Goal: Contribute content: Contribute content

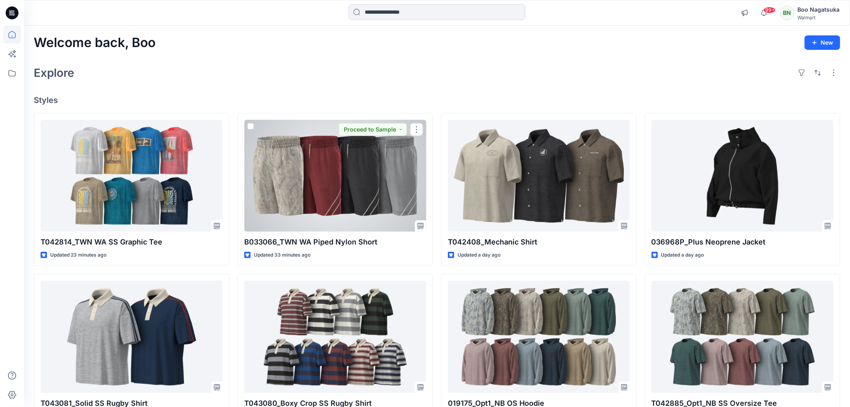
click at [388, 204] on div at bounding box center [335, 176] width 182 height 112
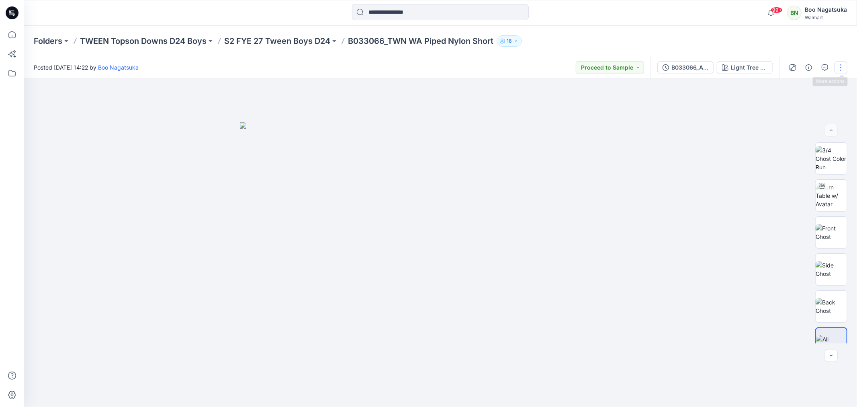
click at [841, 67] on button "button" at bounding box center [841, 67] width 13 height 13
click at [788, 106] on p "Edit" at bounding box center [790, 108] width 10 height 8
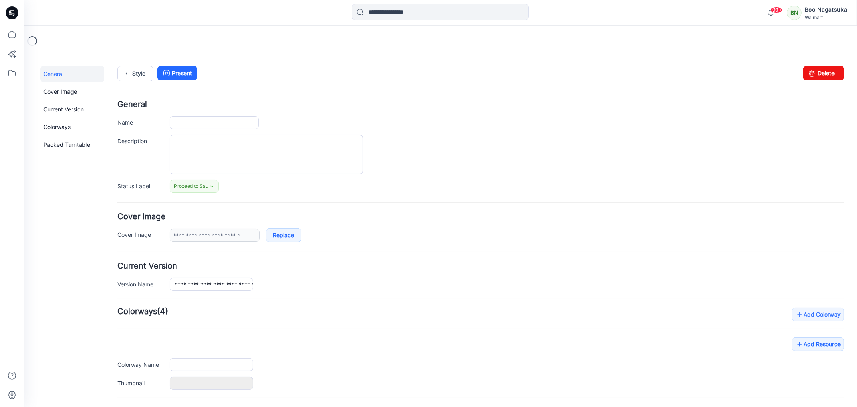
type input "**********"
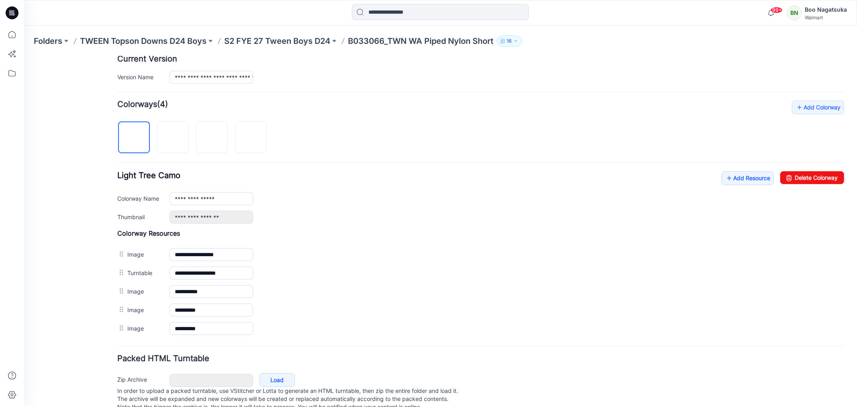
scroll to position [223, 0]
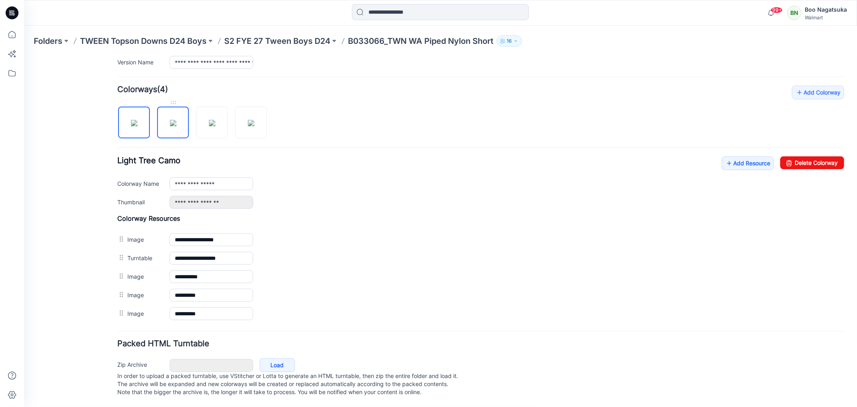
click at [175, 123] on img at bounding box center [173, 122] width 6 height 6
click at [215, 126] on img at bounding box center [212, 122] width 6 height 6
click at [250, 126] on img at bounding box center [251, 122] width 6 height 6
click at [210, 126] on img at bounding box center [212, 122] width 6 height 6
click at [174, 126] on img at bounding box center [173, 122] width 6 height 6
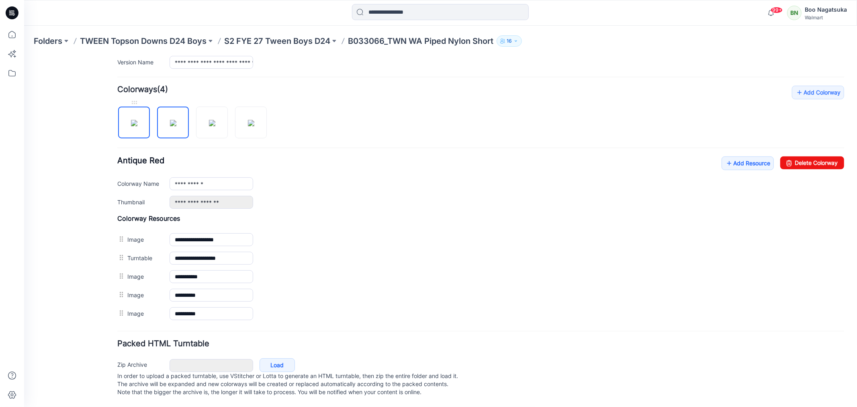
click at [134, 126] on img at bounding box center [134, 122] width 6 height 6
type input "**********"
click at [729, 159] on link "Add Resource" at bounding box center [747, 163] width 52 height 14
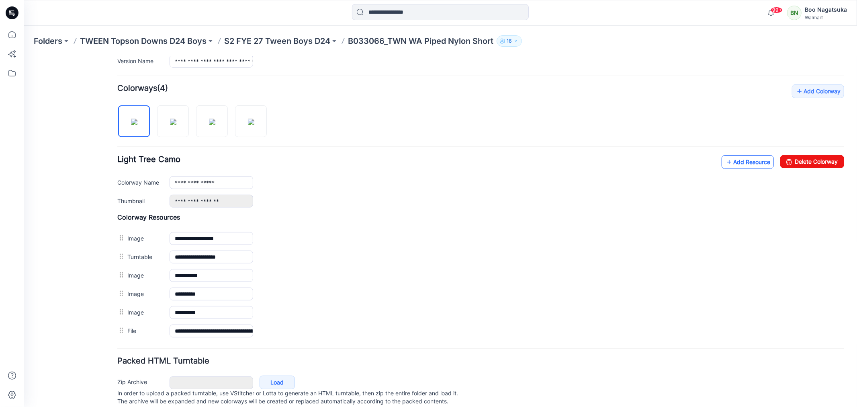
click at [734, 161] on link "Add Resource" at bounding box center [747, 162] width 52 height 14
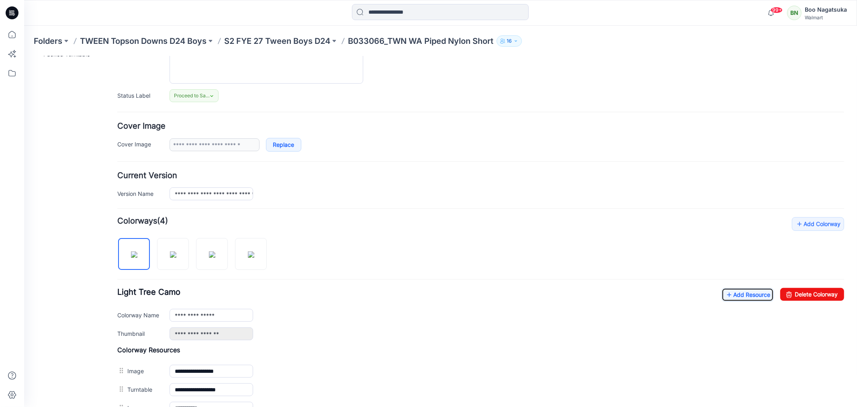
scroll to position [0, 0]
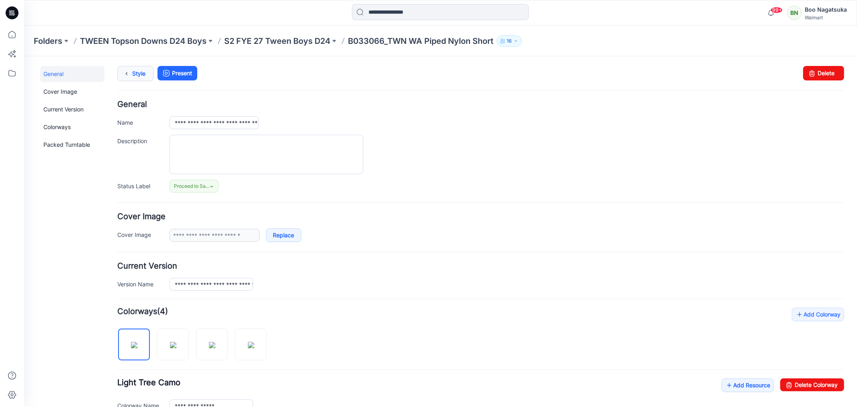
drag, startPoint x: 133, startPoint y: 73, endPoint x: 139, endPoint y: 79, distance: 8.3
click at [134, 73] on link "Style" at bounding box center [135, 72] width 36 height 15
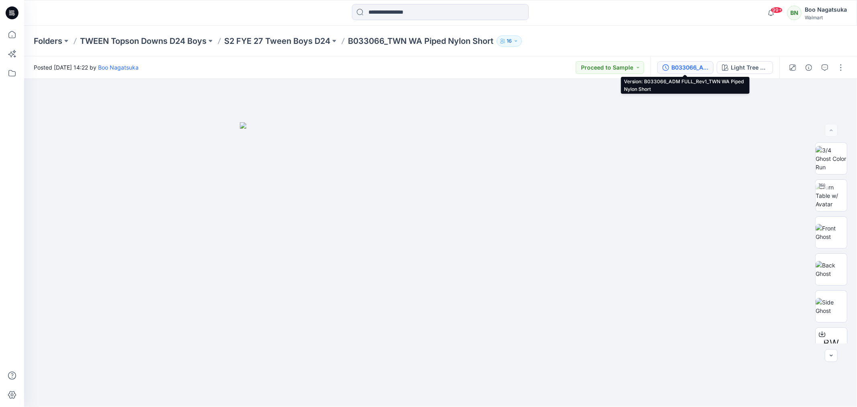
click at [680, 67] on div "B033066_ADM FULL_Rev1_TWN WA Piped Nylon Short" at bounding box center [689, 67] width 37 height 9
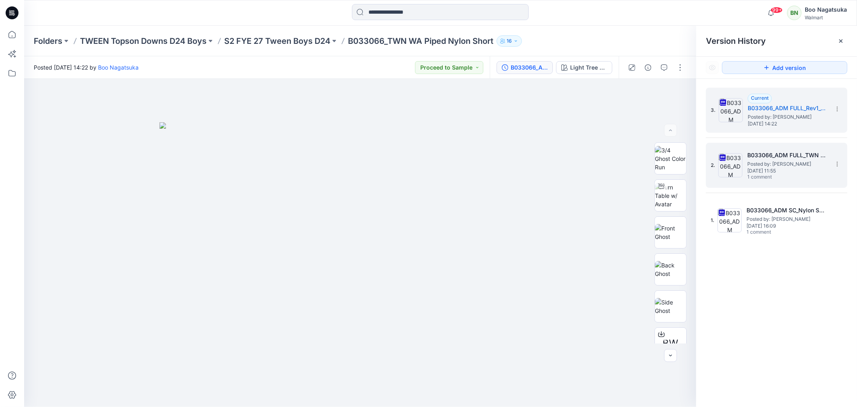
click at [777, 175] on span "1 comment" at bounding box center [775, 177] width 56 height 6
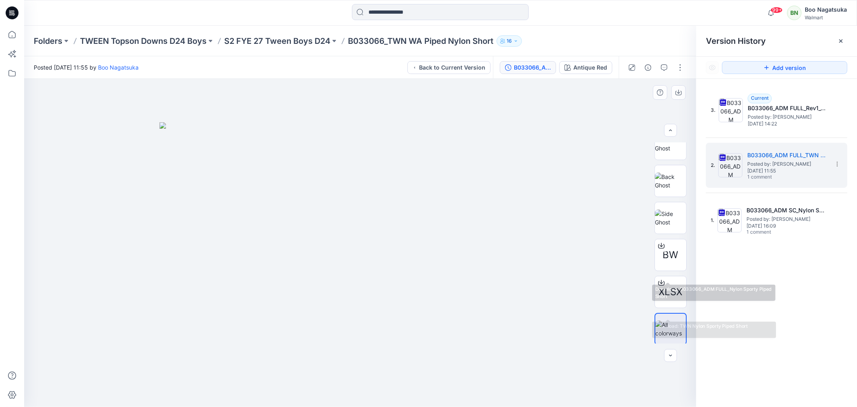
scroll to position [90, 0]
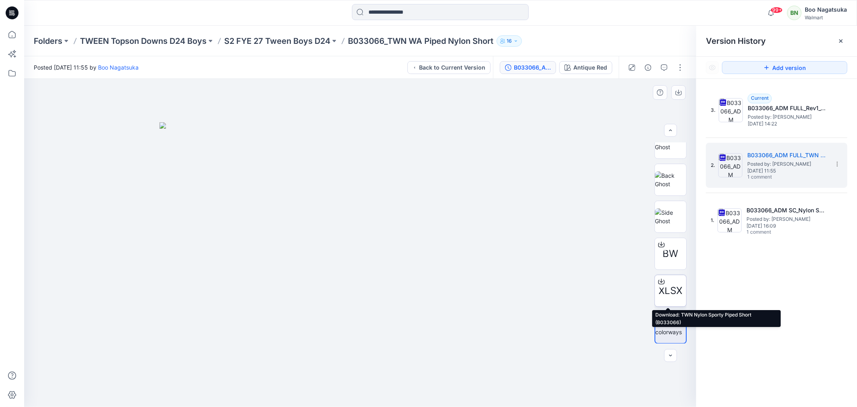
click at [658, 282] on icon at bounding box center [661, 281] width 6 height 6
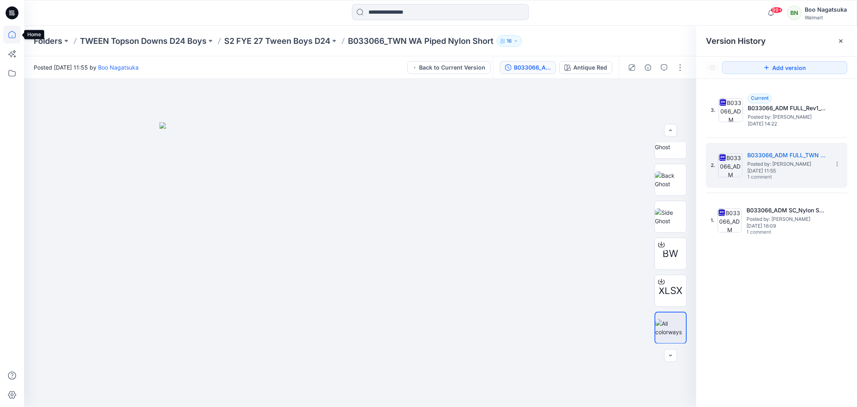
click at [13, 33] on icon at bounding box center [12, 35] width 18 height 18
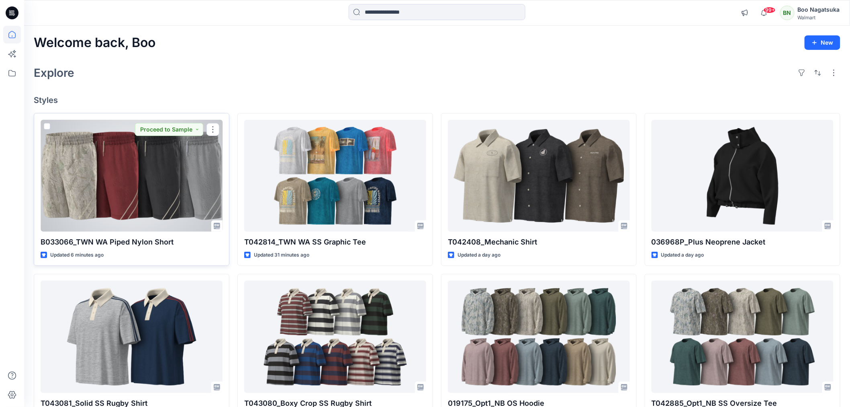
click at [173, 195] on div at bounding box center [132, 176] width 182 height 112
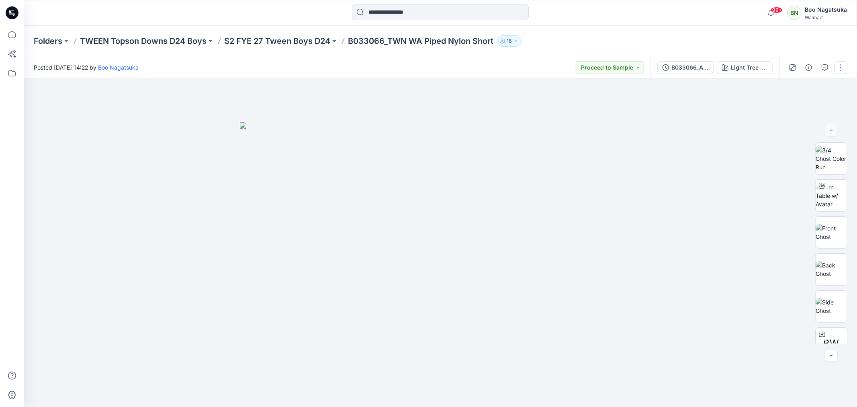
click at [838, 67] on button "button" at bounding box center [841, 67] width 13 height 13
click at [785, 107] on p "Edit" at bounding box center [790, 108] width 10 height 8
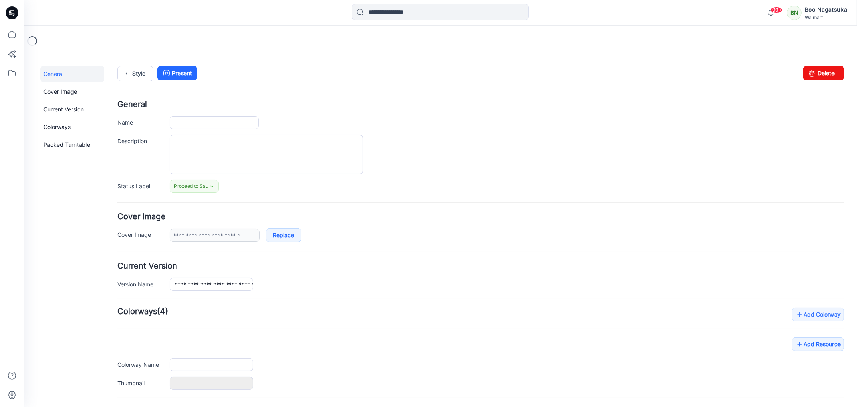
type input "**********"
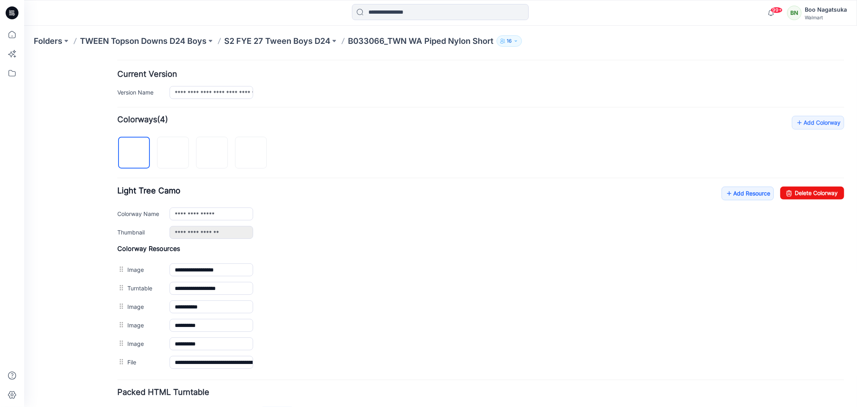
scroll to position [250, 0]
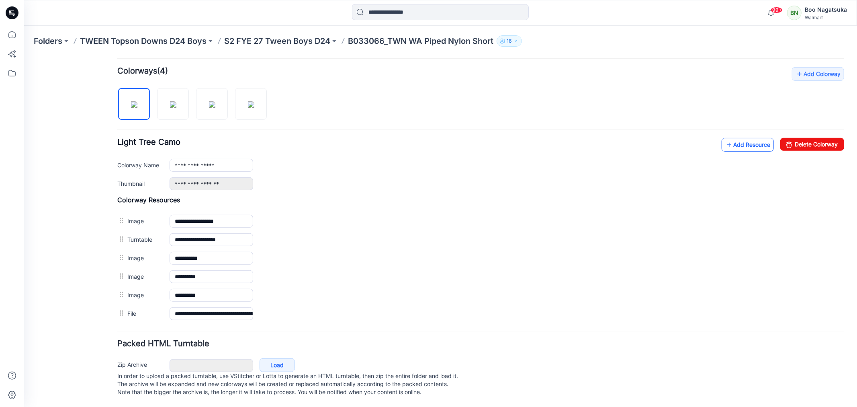
click at [735, 139] on link "Add Resource" at bounding box center [747, 144] width 52 height 14
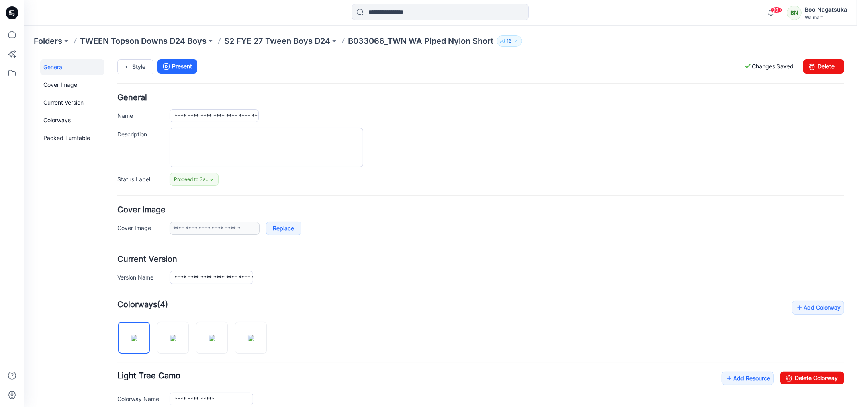
scroll to position [0, 0]
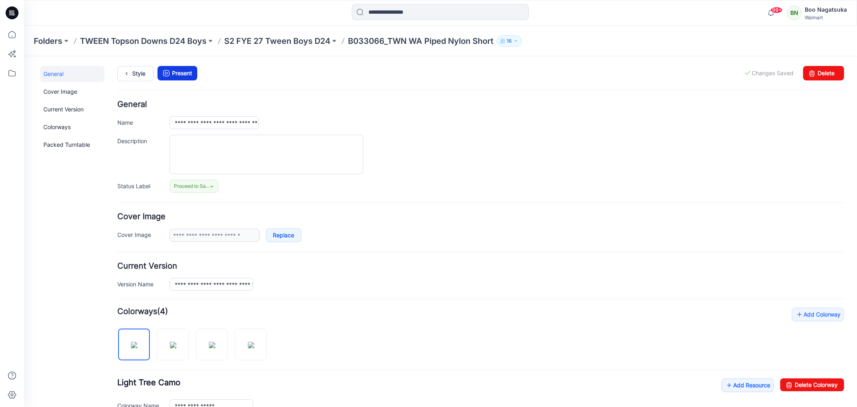
click at [183, 73] on link "Present" at bounding box center [177, 72] width 40 height 14
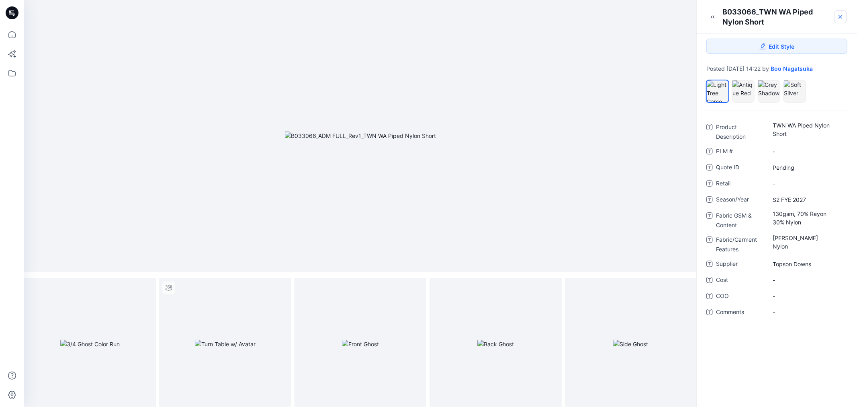
click at [840, 16] on icon at bounding box center [840, 17] width 6 height 6
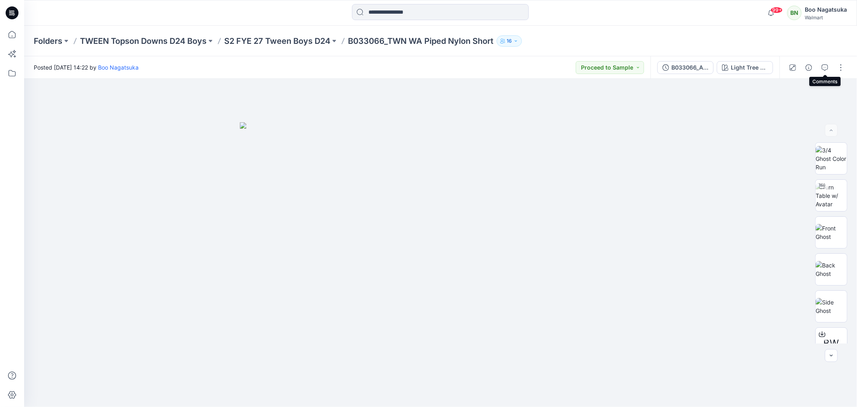
click at [825, 65] on icon "button" at bounding box center [825, 67] width 6 height 6
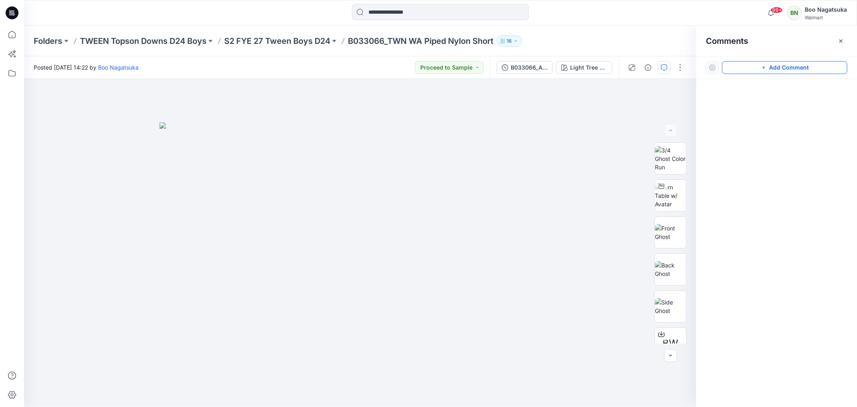
click at [786, 68] on button "Add Comment" at bounding box center [784, 67] width 125 height 13
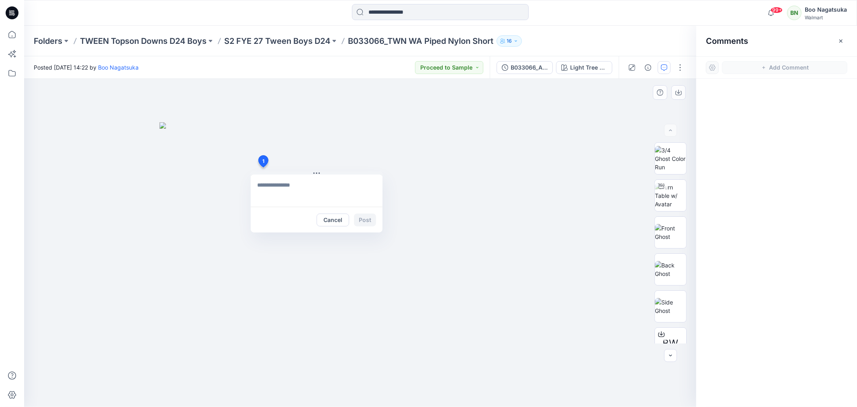
click at [263, 167] on div "1 Cancel Post" at bounding box center [360, 243] width 672 height 328
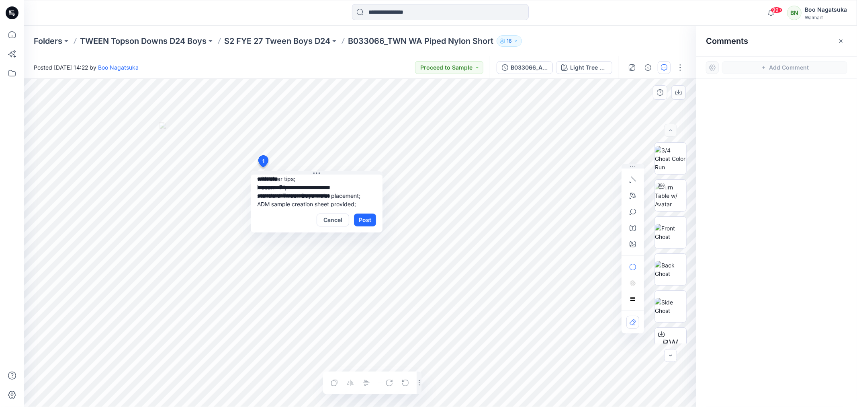
scroll to position [23, 0]
type textarea "**********"
click at [368, 219] on button "Post" at bounding box center [365, 219] width 22 height 13
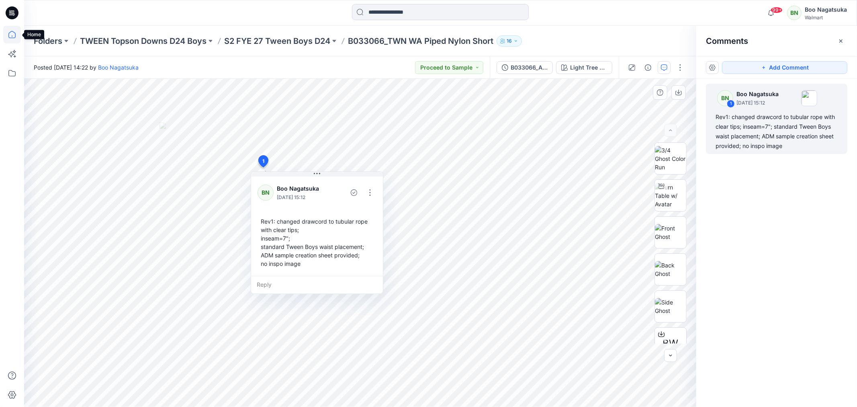
click at [10, 33] on icon at bounding box center [12, 35] width 18 height 18
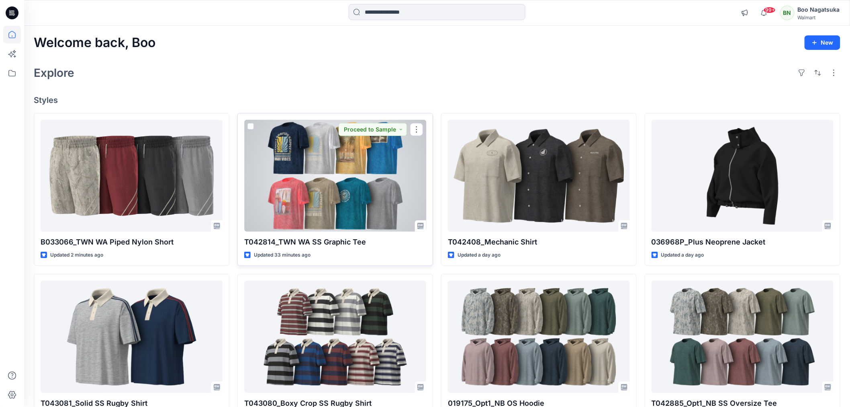
click at [328, 193] on div at bounding box center [335, 176] width 182 height 112
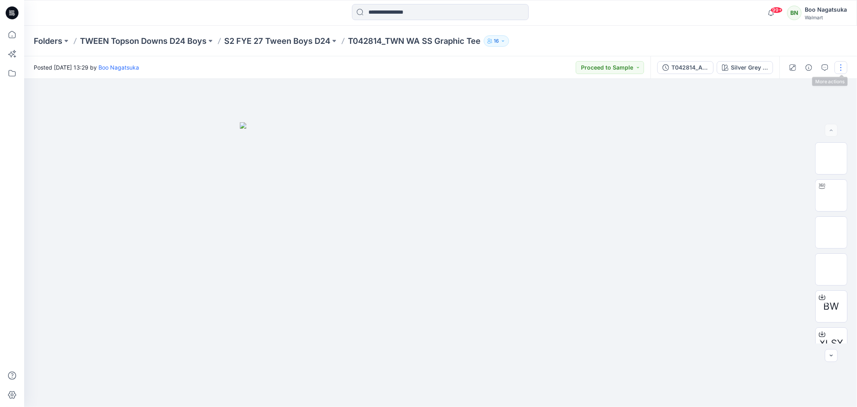
click at [839, 65] on button "button" at bounding box center [841, 67] width 13 height 13
click at [785, 106] on p "Edit" at bounding box center [790, 108] width 10 height 8
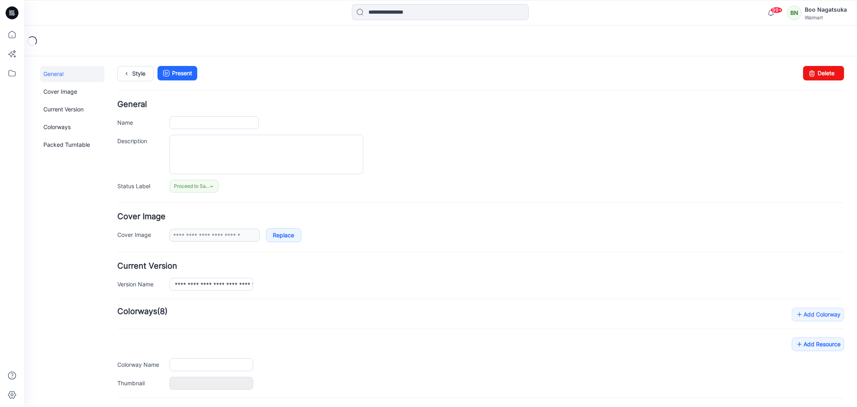
type input "**********"
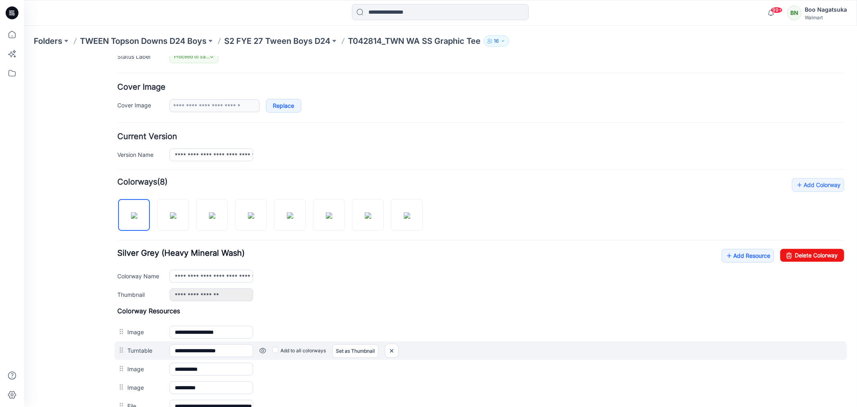
scroll to position [134, 0]
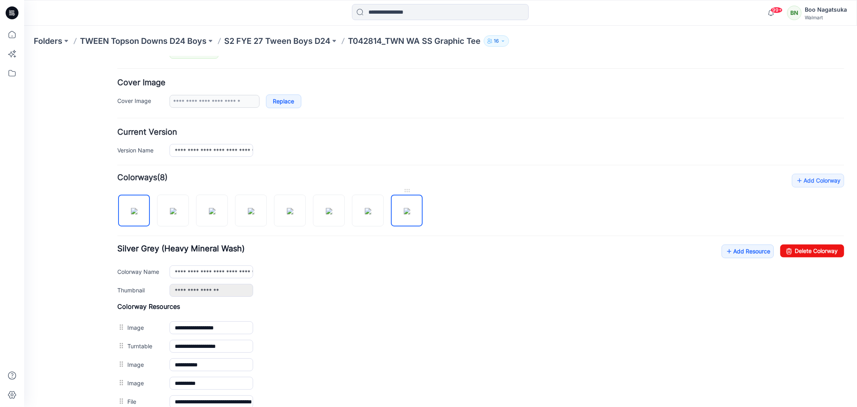
click at [404, 214] on img at bounding box center [406, 210] width 6 height 6
click at [135, 211] on img at bounding box center [134, 210] width 6 height 6
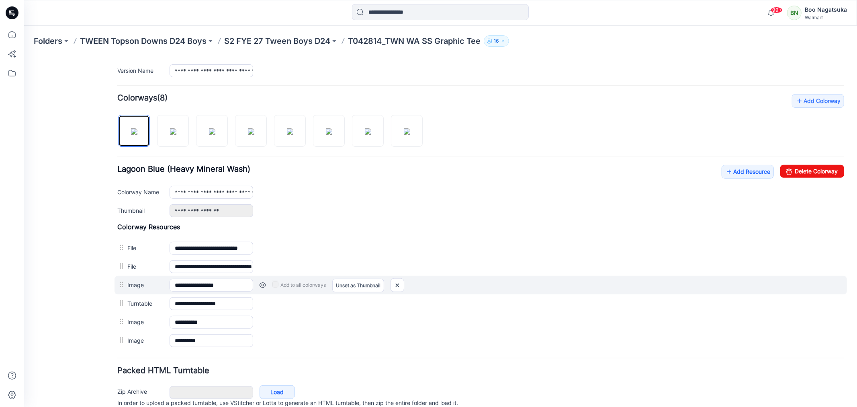
scroll to position [250, 0]
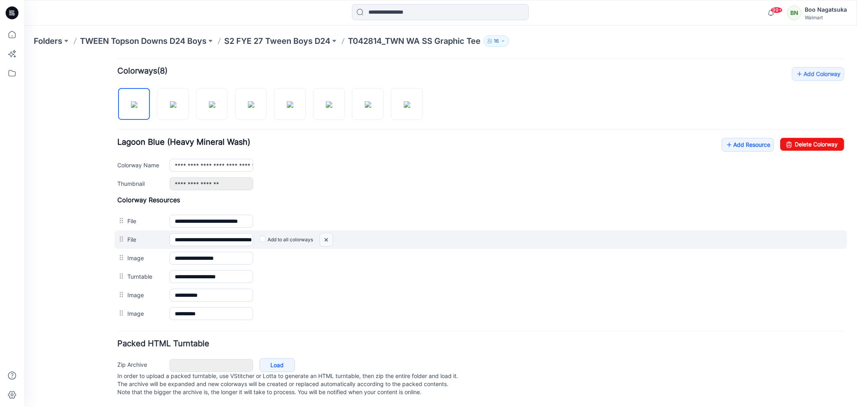
drag, startPoint x: 325, startPoint y: 231, endPoint x: 492, endPoint y: 96, distance: 214.3
click at [24, 56] on img at bounding box center [24, 56] width 0 height 0
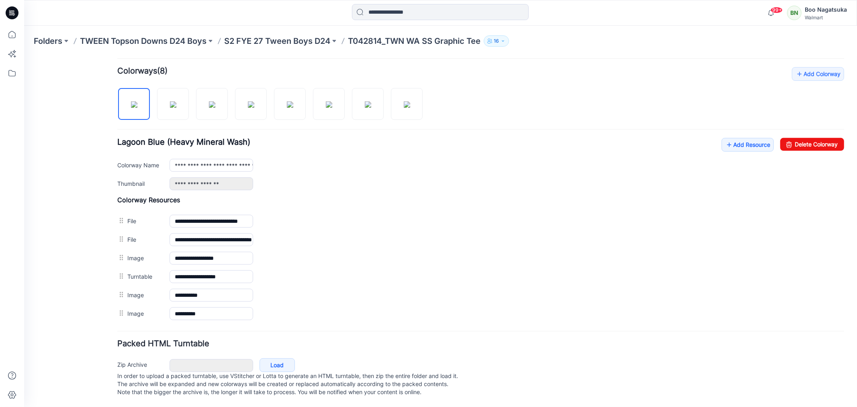
scroll to position [231, 0]
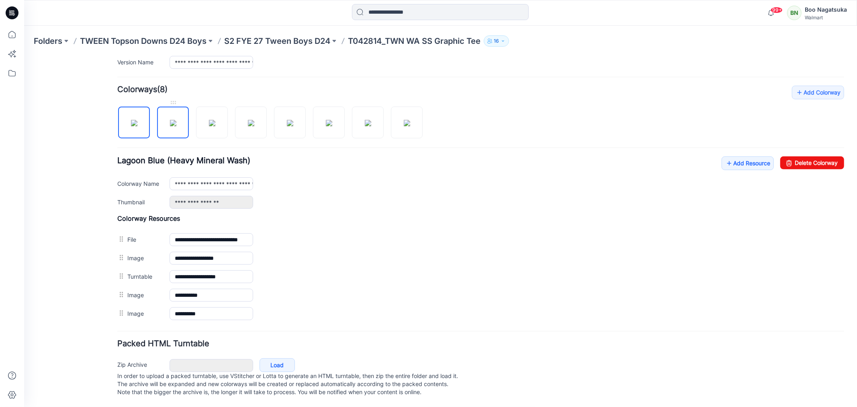
click at [173, 119] on img at bounding box center [173, 122] width 6 height 6
click at [137, 119] on img at bounding box center [134, 122] width 6 height 6
click at [736, 156] on link "Add Resource" at bounding box center [747, 163] width 52 height 14
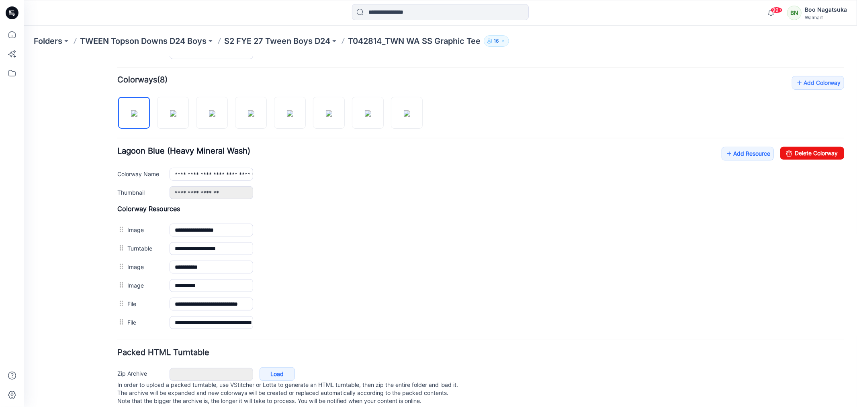
click at [65, 345] on div "General Cover Image Current Version Colorways Packed Turntable" at bounding box center [72, 124] width 64 height 581
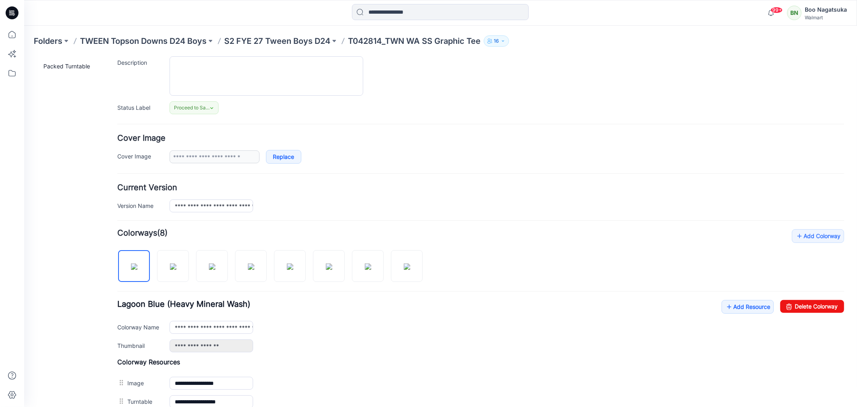
scroll to position [250, 0]
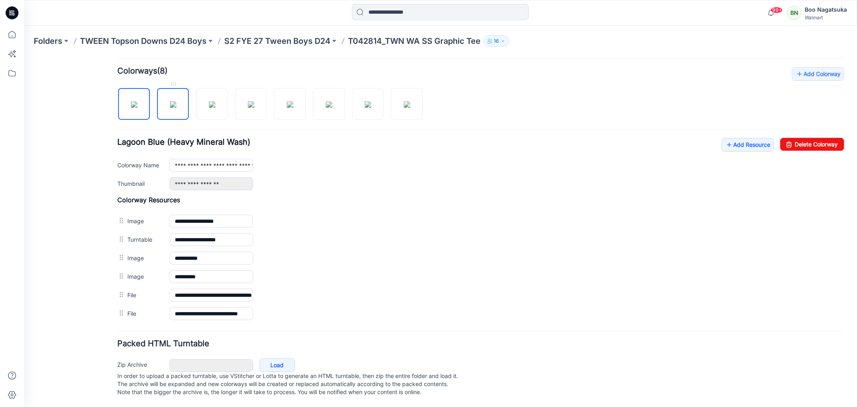
click at [171, 101] on img at bounding box center [173, 104] width 6 height 6
click at [171, 102] on img at bounding box center [173, 104] width 6 height 6
click at [214, 103] on img at bounding box center [212, 104] width 6 height 6
click at [254, 104] on img at bounding box center [251, 104] width 6 height 6
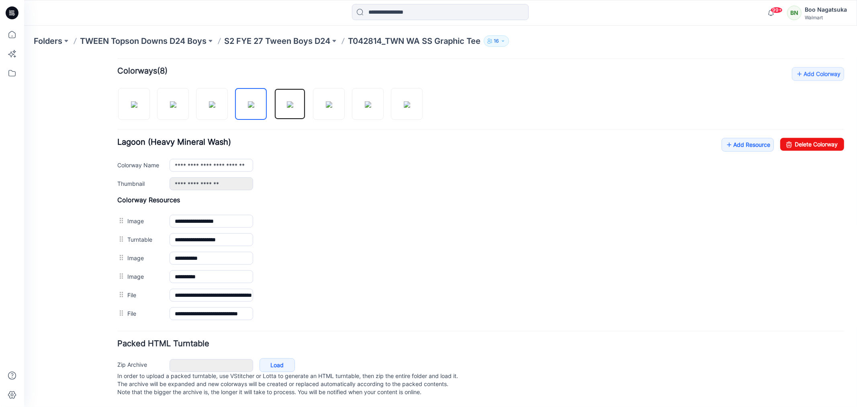
drag, startPoint x: 296, startPoint y: 105, endPoint x: 295, endPoint y: 113, distance: 8.5
click at [293, 106] on img at bounding box center [290, 104] width 6 height 6
click at [332, 104] on img at bounding box center [328, 104] width 6 height 6
click at [365, 102] on img at bounding box center [367, 104] width 6 height 6
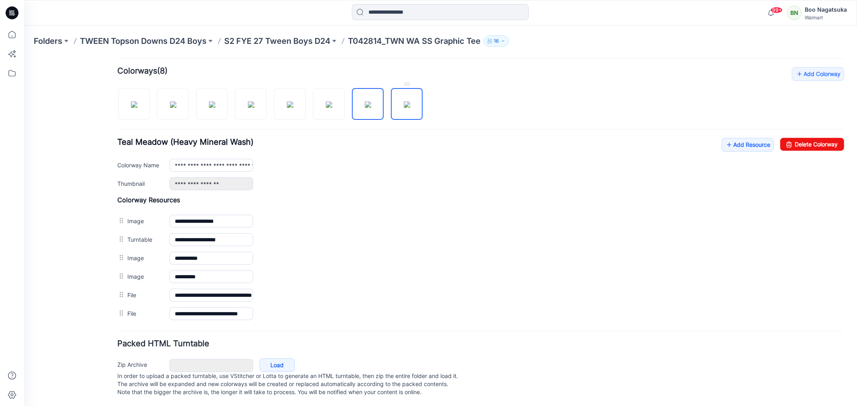
click at [410, 101] on img at bounding box center [406, 104] width 6 height 6
drag, startPoint x: 81, startPoint y: 360, endPoint x: 82, endPoint y: 351, distance: 9.0
click at [81, 360] on div "General Cover Image Current Version Colorways Packed Turntable" at bounding box center [72, 115] width 64 height 581
click at [133, 101] on img at bounding box center [134, 104] width 6 height 6
type input "**********"
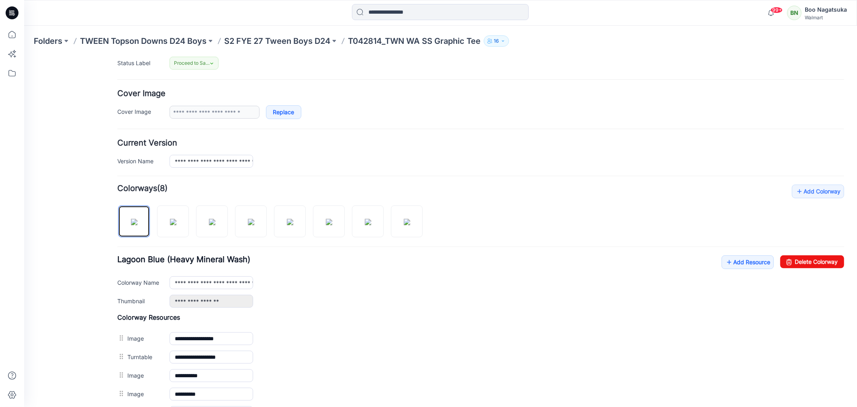
scroll to position [0, 0]
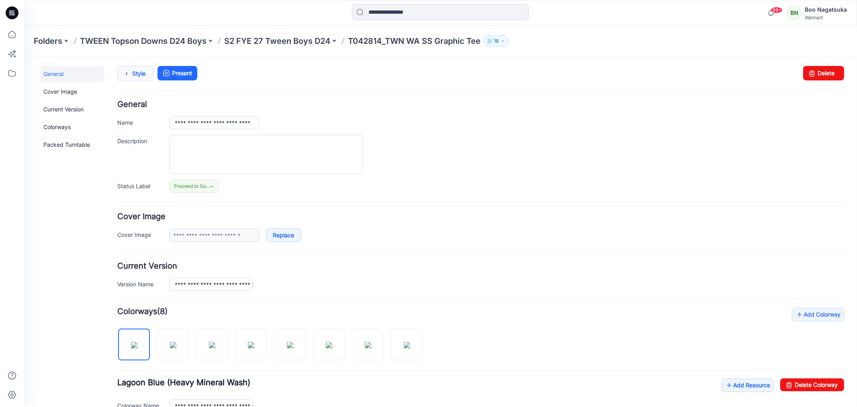
click at [138, 74] on link "Style" at bounding box center [135, 72] width 36 height 15
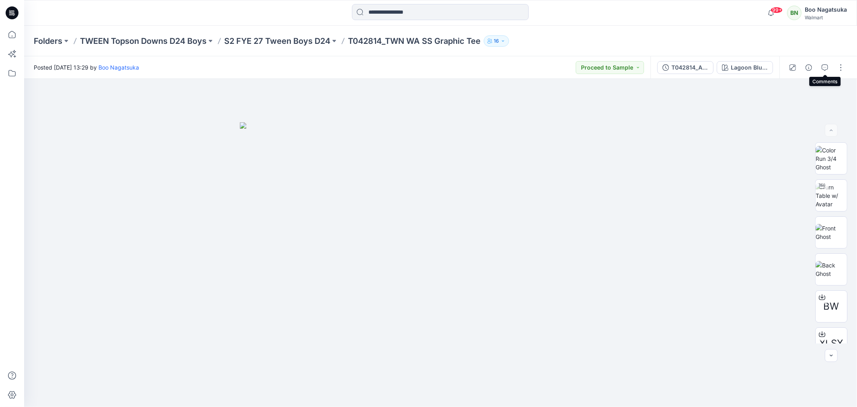
click at [825, 66] on icon "button" at bounding box center [825, 67] width 6 height 6
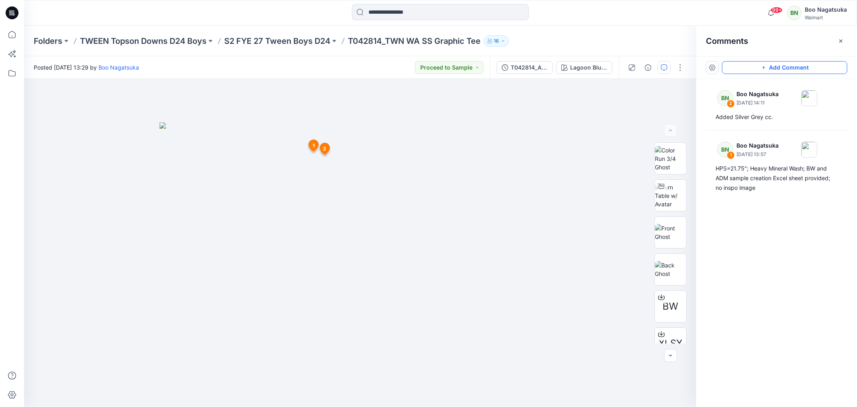
click at [751, 68] on button "Add Comment" at bounding box center [784, 67] width 125 height 13
click at [269, 159] on div "3 1 BN Boo Nagatsuka July 07, 2025 13:57 HPS=21.75"; Heavy Mineral Wash; BW and…" at bounding box center [360, 243] width 672 height 328
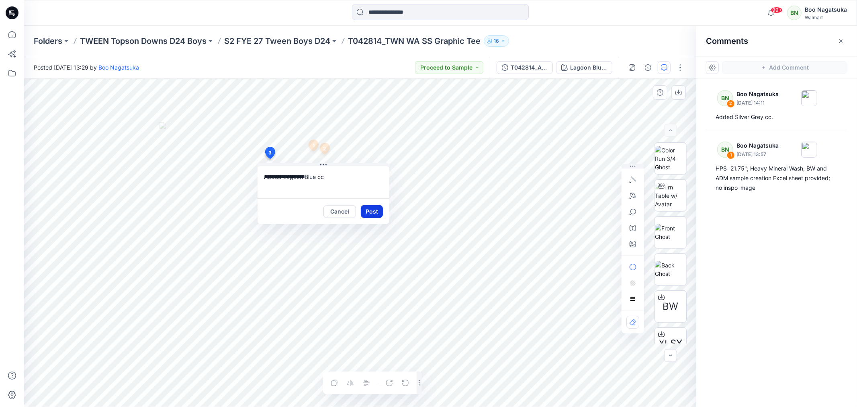
type textarea "**********"
click at [370, 209] on button "Post" at bounding box center [372, 211] width 22 height 13
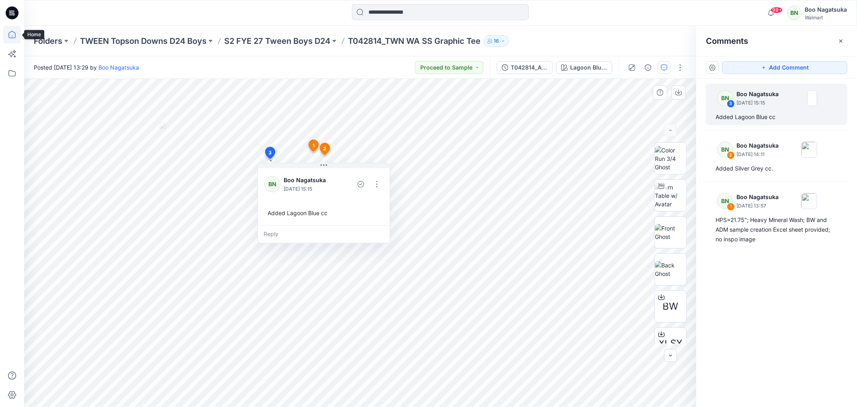
click at [10, 31] on icon at bounding box center [12, 35] width 18 height 18
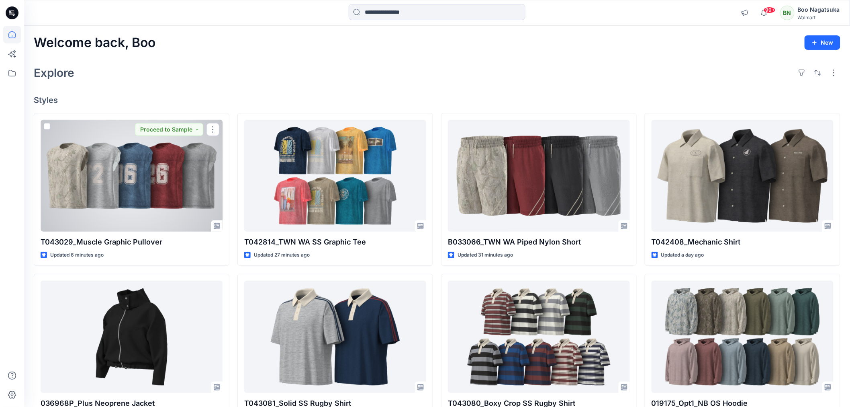
click at [178, 190] on div at bounding box center [132, 176] width 182 height 112
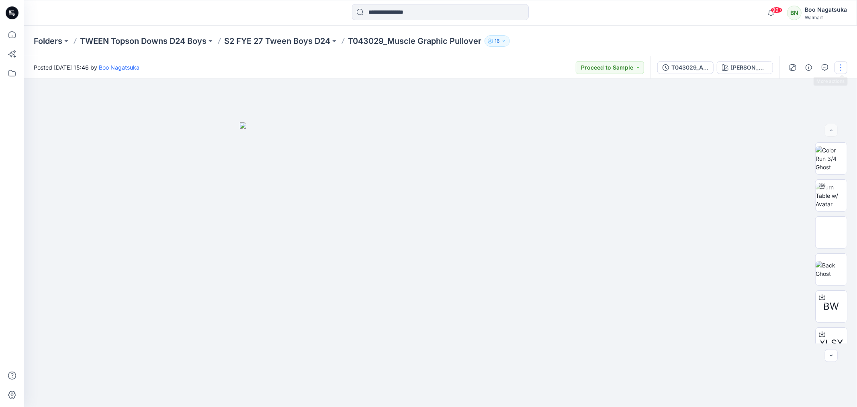
click at [841, 67] on button "button" at bounding box center [841, 67] width 13 height 13
click at [790, 107] on p "Edit" at bounding box center [790, 108] width 10 height 8
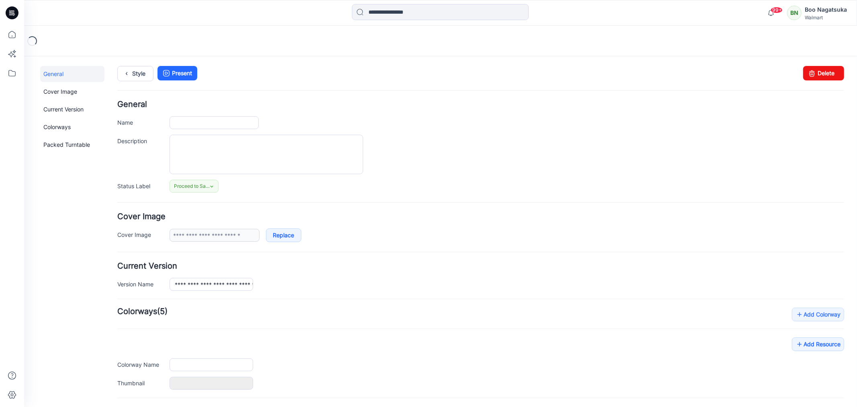
type input "**********"
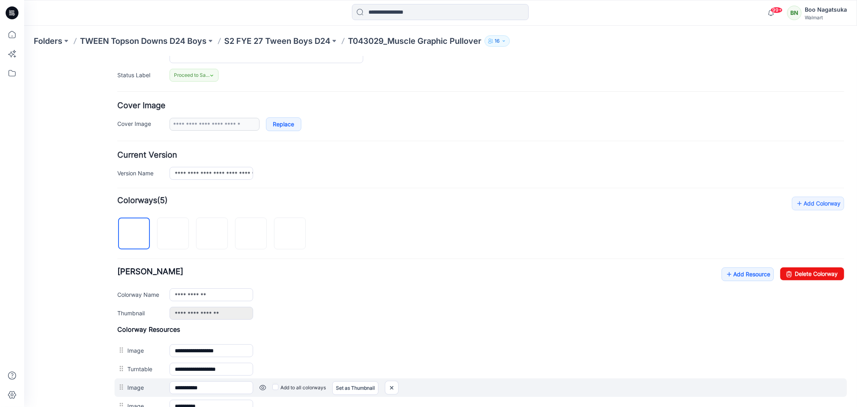
scroll to position [178, 0]
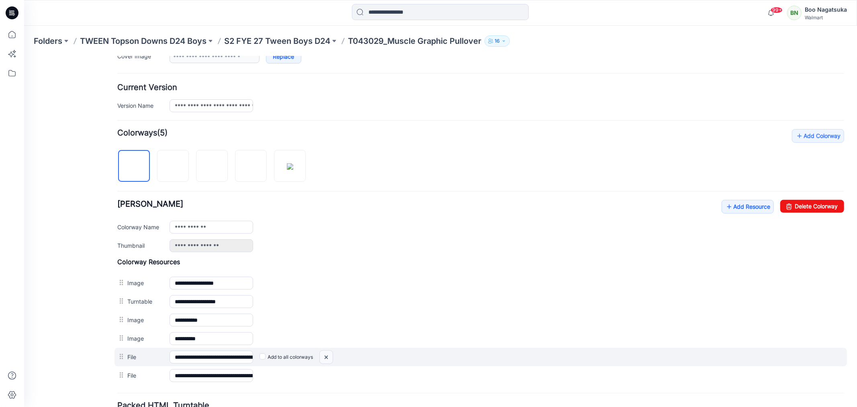
drag, startPoint x: 327, startPoint y: 358, endPoint x: 492, endPoint y: 96, distance: 310.0
click at [24, 56] on img at bounding box center [24, 56] width 0 height 0
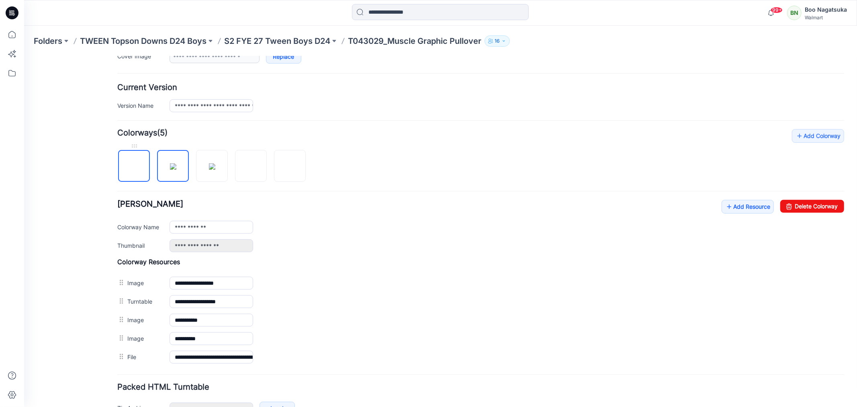
click at [134, 166] on img at bounding box center [134, 166] width 0 height 0
click at [745, 206] on link "Add Resource" at bounding box center [747, 206] width 52 height 14
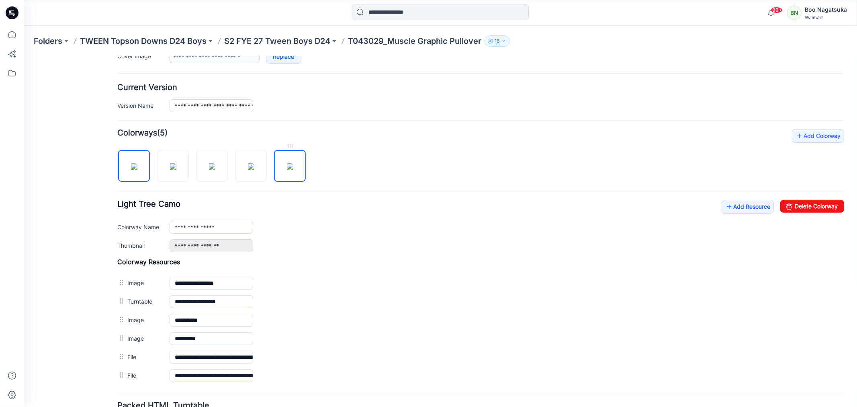
click at [291, 169] on img at bounding box center [290, 166] width 6 height 6
click at [252, 169] on img at bounding box center [251, 166] width 6 height 6
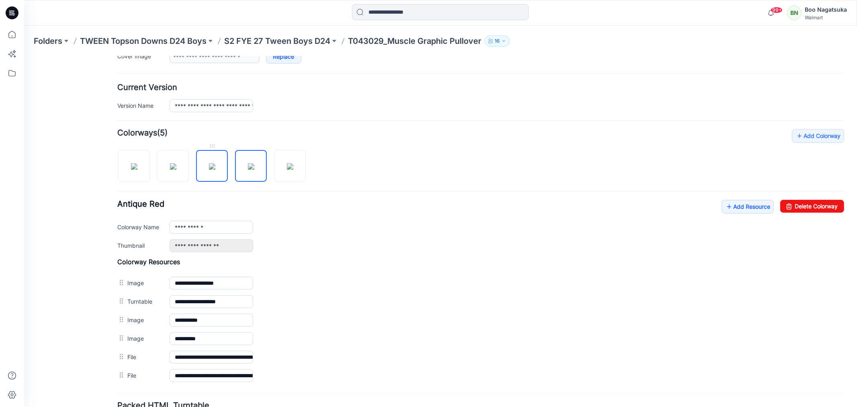
click at [211, 169] on img at bounding box center [212, 166] width 6 height 6
click at [170, 169] on img at bounding box center [173, 166] width 6 height 6
click at [133, 169] on img at bounding box center [134, 166] width 6 height 6
type input "**********"
drag, startPoint x: 73, startPoint y: 373, endPoint x: 86, endPoint y: 356, distance: 21.7
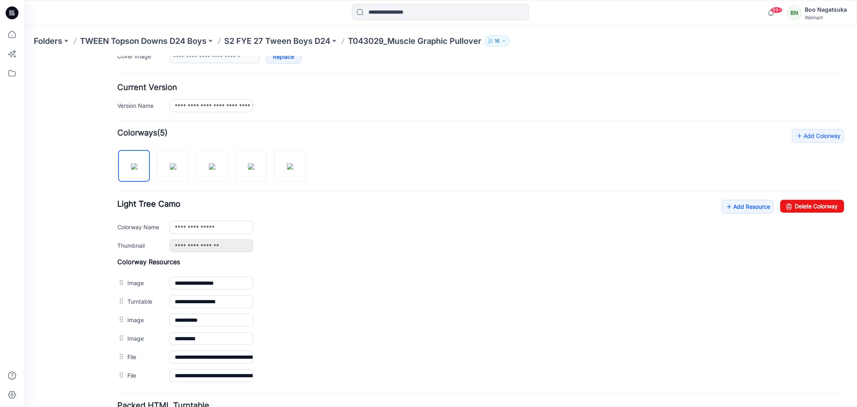
click at [74, 373] on div "General Cover Image Current Version Colorways Packed Turntable" at bounding box center [72, 177] width 64 height 581
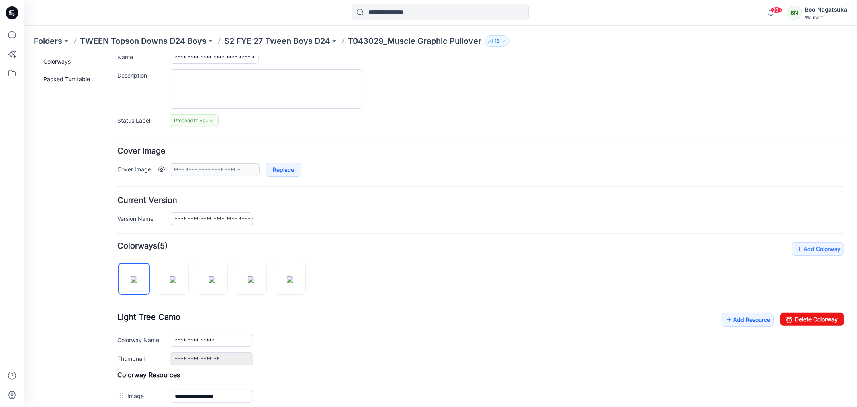
scroll to position [0, 0]
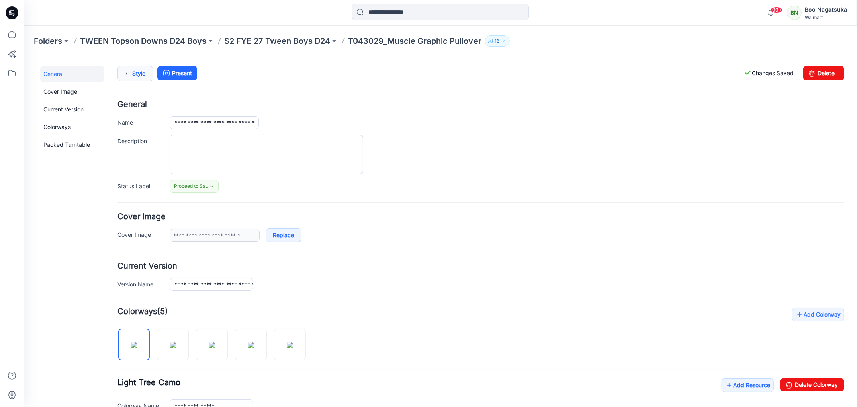
click at [139, 73] on link "Style" at bounding box center [135, 72] width 36 height 15
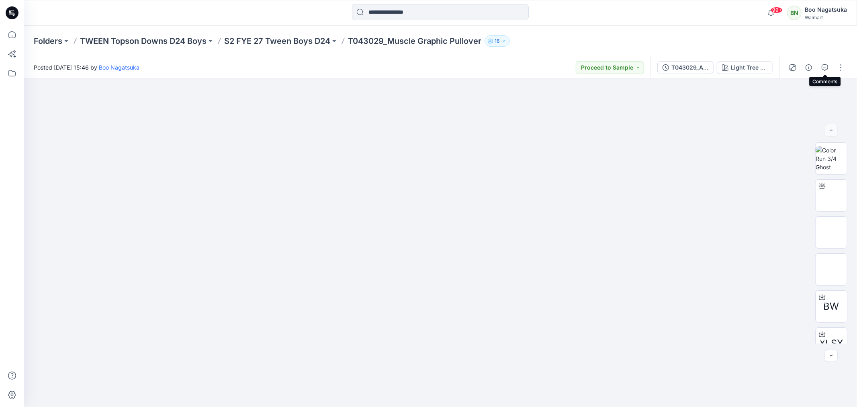
click at [826, 64] on icon "button" at bounding box center [825, 67] width 6 height 6
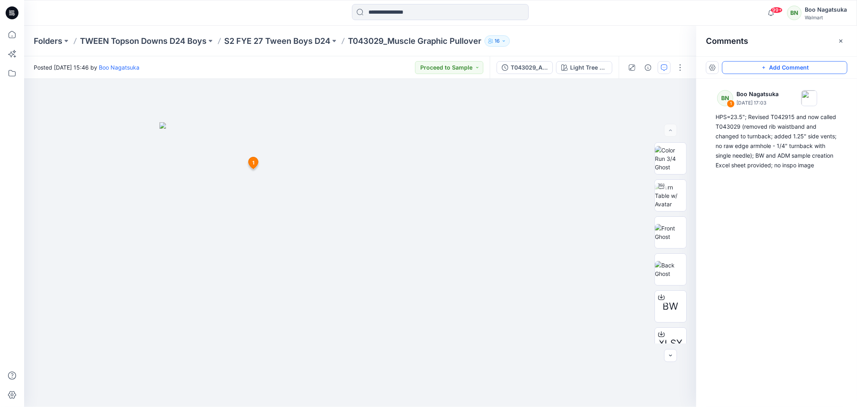
click at [769, 65] on button "Add Comment" at bounding box center [784, 67] width 125 height 13
click at [234, 194] on div "2 1 BN Boo Nagatsuka [DATE] 17:03 HPS=23.5"; Revised T042915 and now called T04…" at bounding box center [360, 243] width 672 height 328
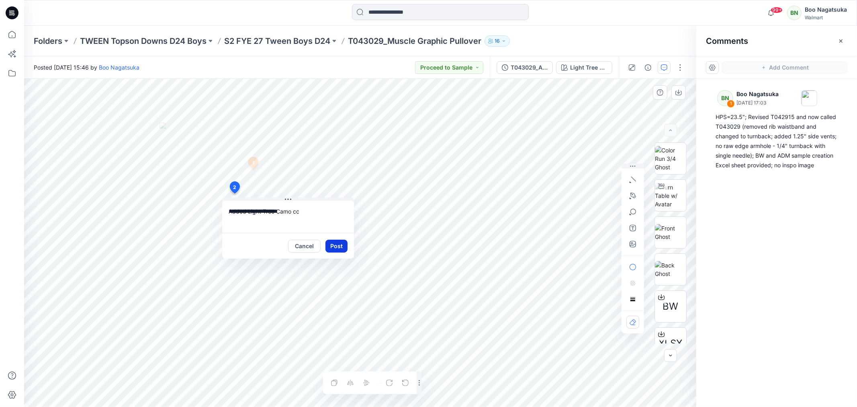
type textarea "**********"
click at [335, 246] on button "Post" at bounding box center [336, 245] width 22 height 13
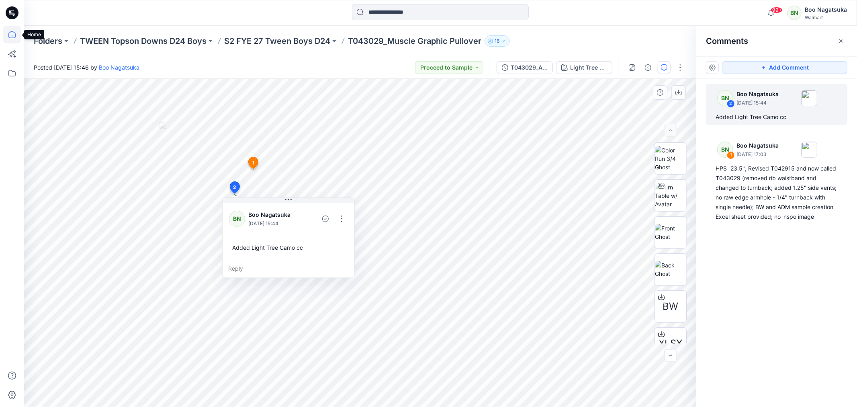
click at [9, 33] on icon at bounding box center [12, 35] width 18 height 18
